Goal: Task Accomplishment & Management: Manage account settings

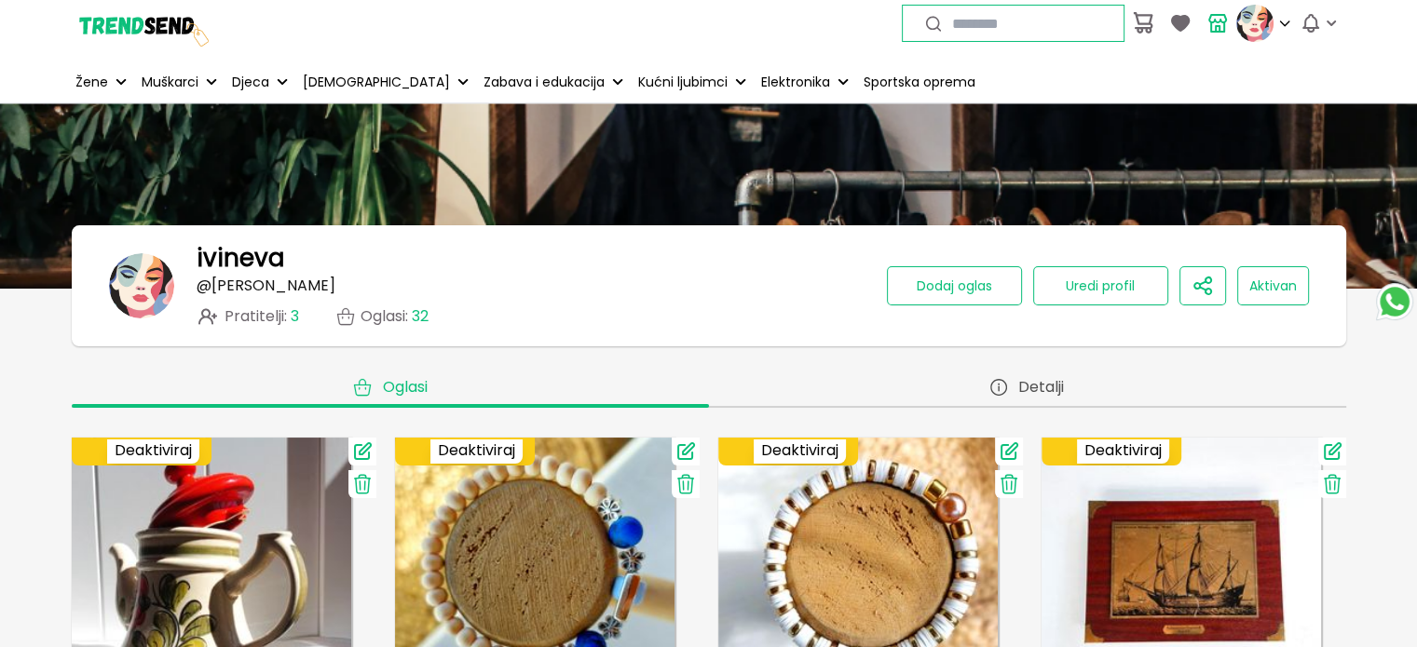
scroll to position [2887, 0]
